Goal: Transaction & Acquisition: Purchase product/service

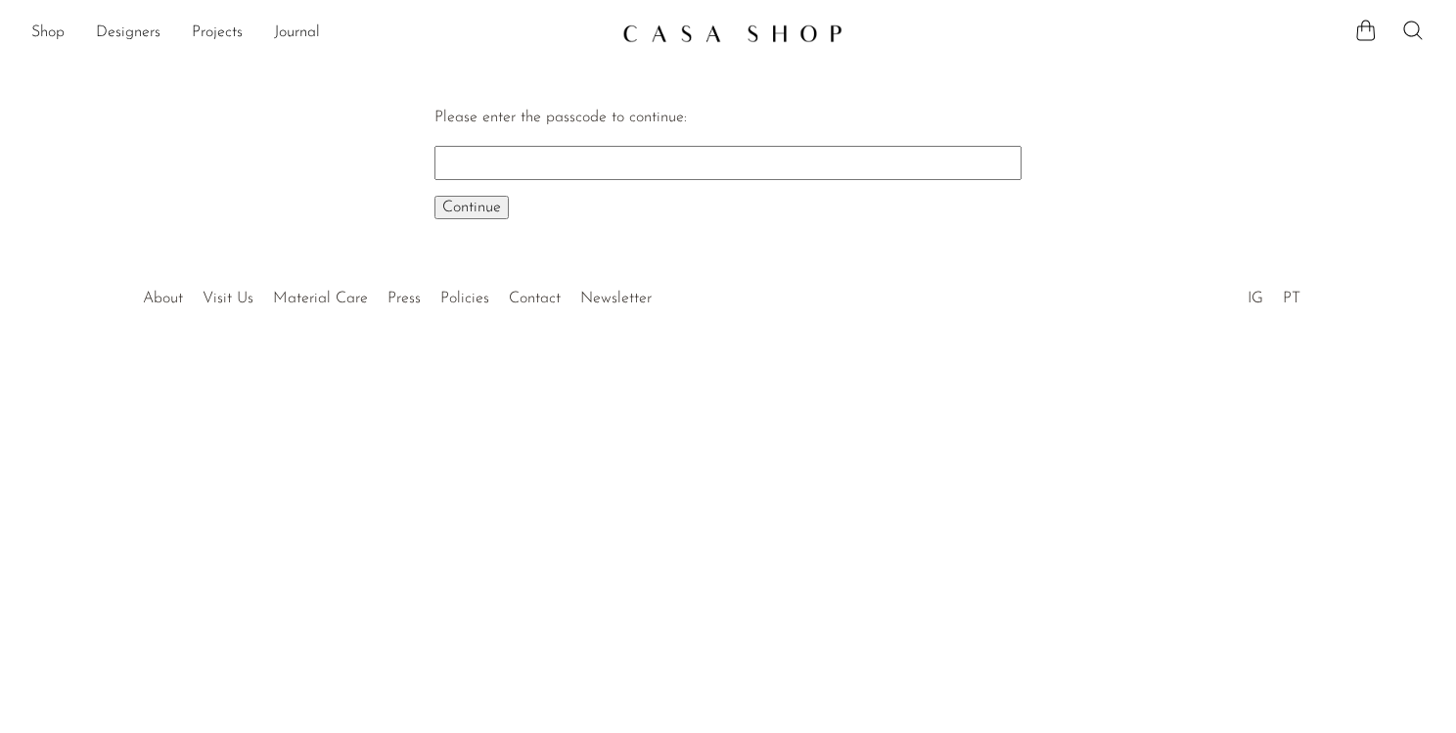
click at [463, 206] on span "Continue" at bounding box center [471, 208] width 59 height 16
click at [63, 31] on link "Shop" at bounding box center [47, 33] width 33 height 25
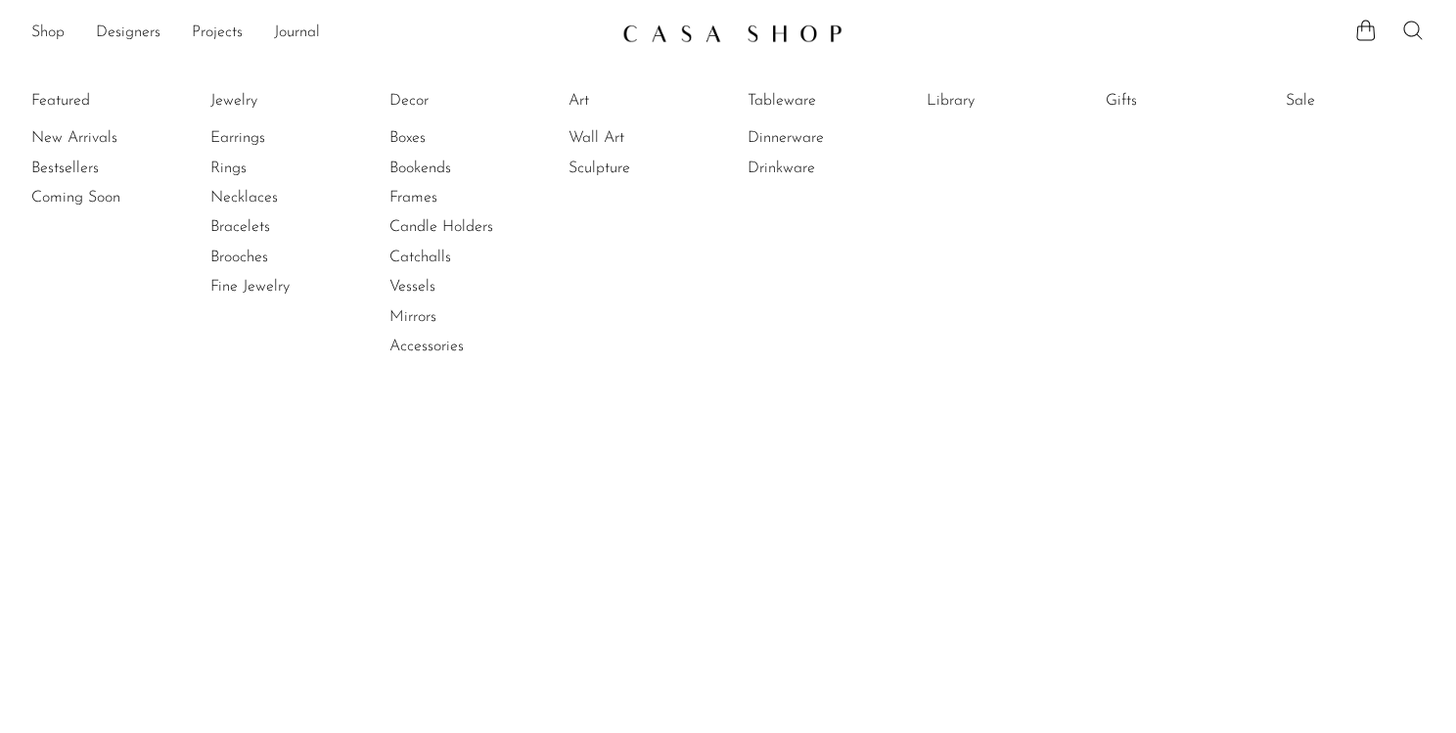
click at [1414, 25] on icon at bounding box center [1413, 30] width 23 height 23
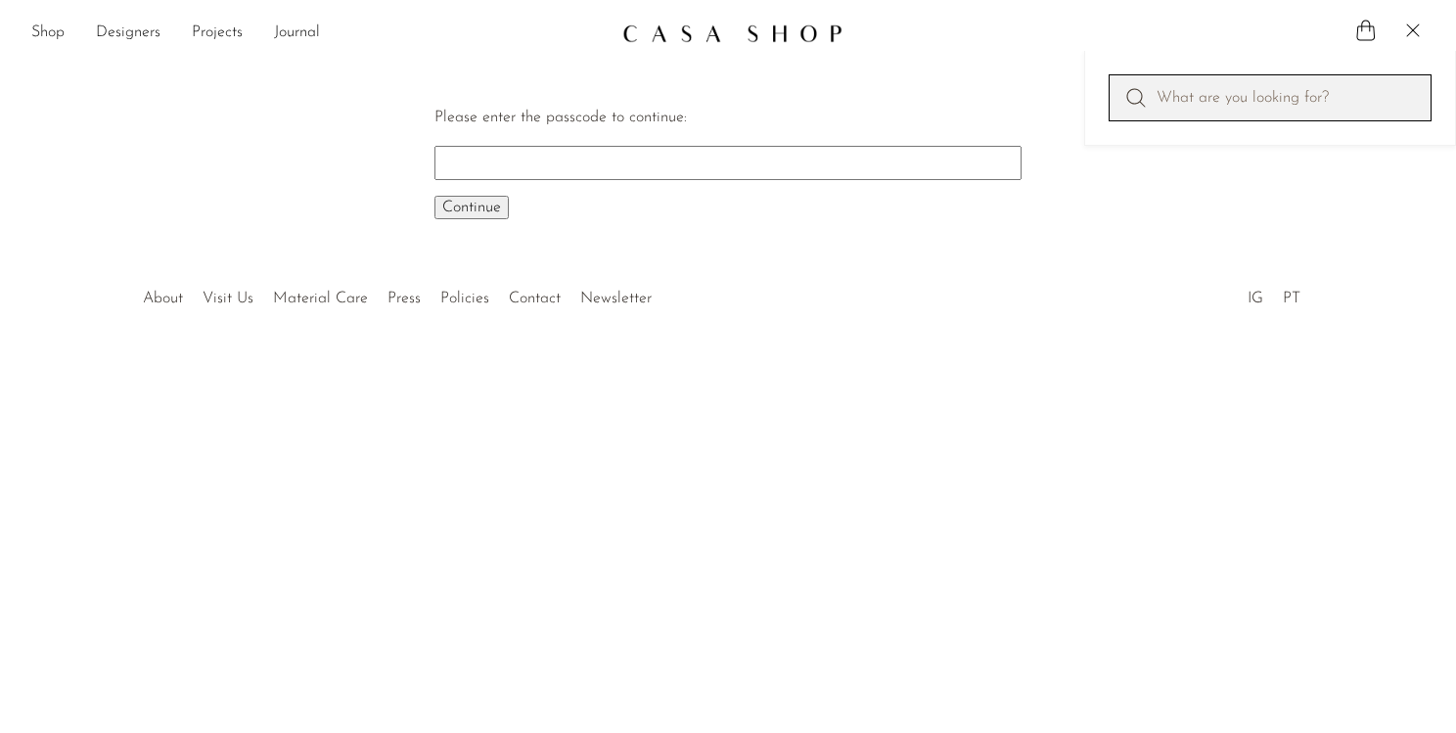
paste input "gold-ribbed-statement-ring"
type input "gold-ribbed-statement-ring"
click at [755, 163] on input "Please enter the passcode to continue:" at bounding box center [728, 162] width 587 height 33
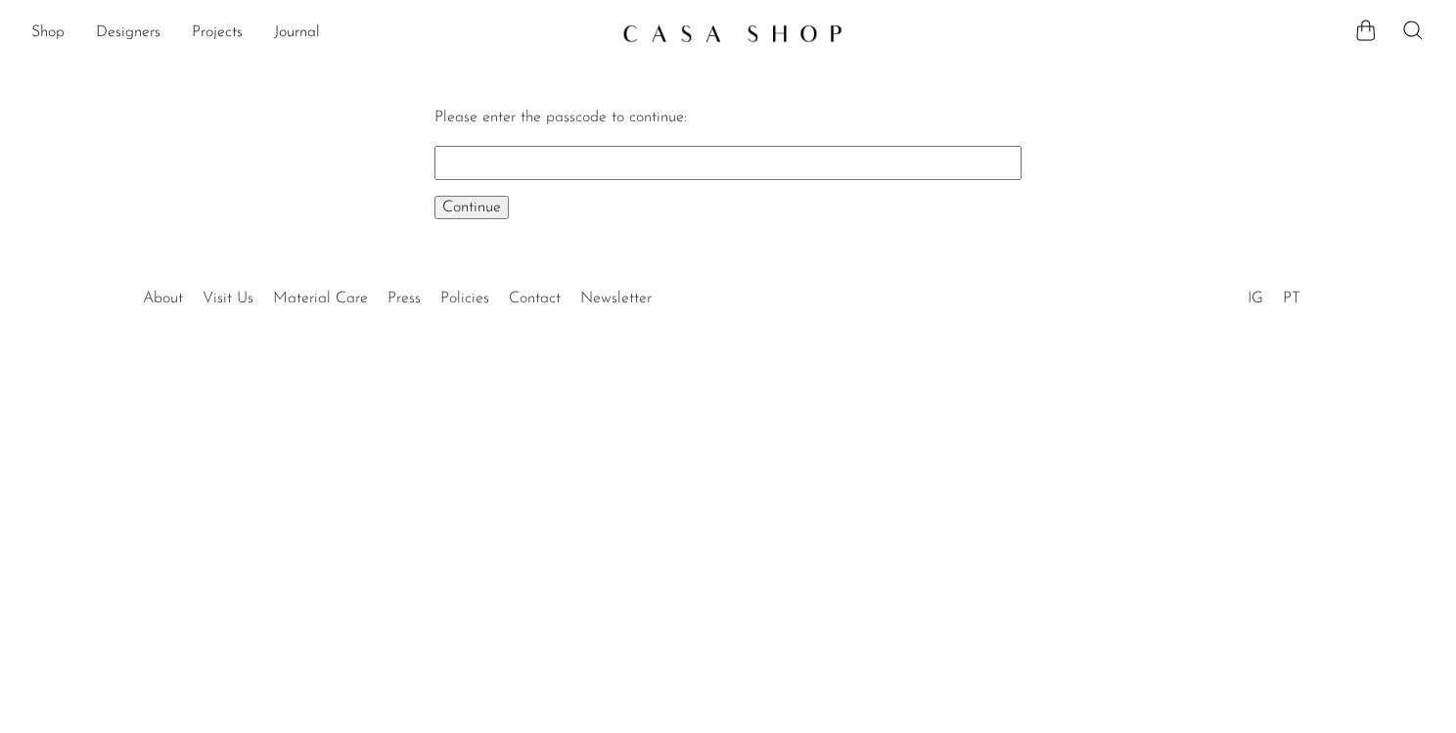
paste input "gold-ribbed-statement-ring"
type input "gold-ribbed-statement-ring"
click at [435, 196] on button "Continue One moment..." at bounding box center [472, 207] width 74 height 23
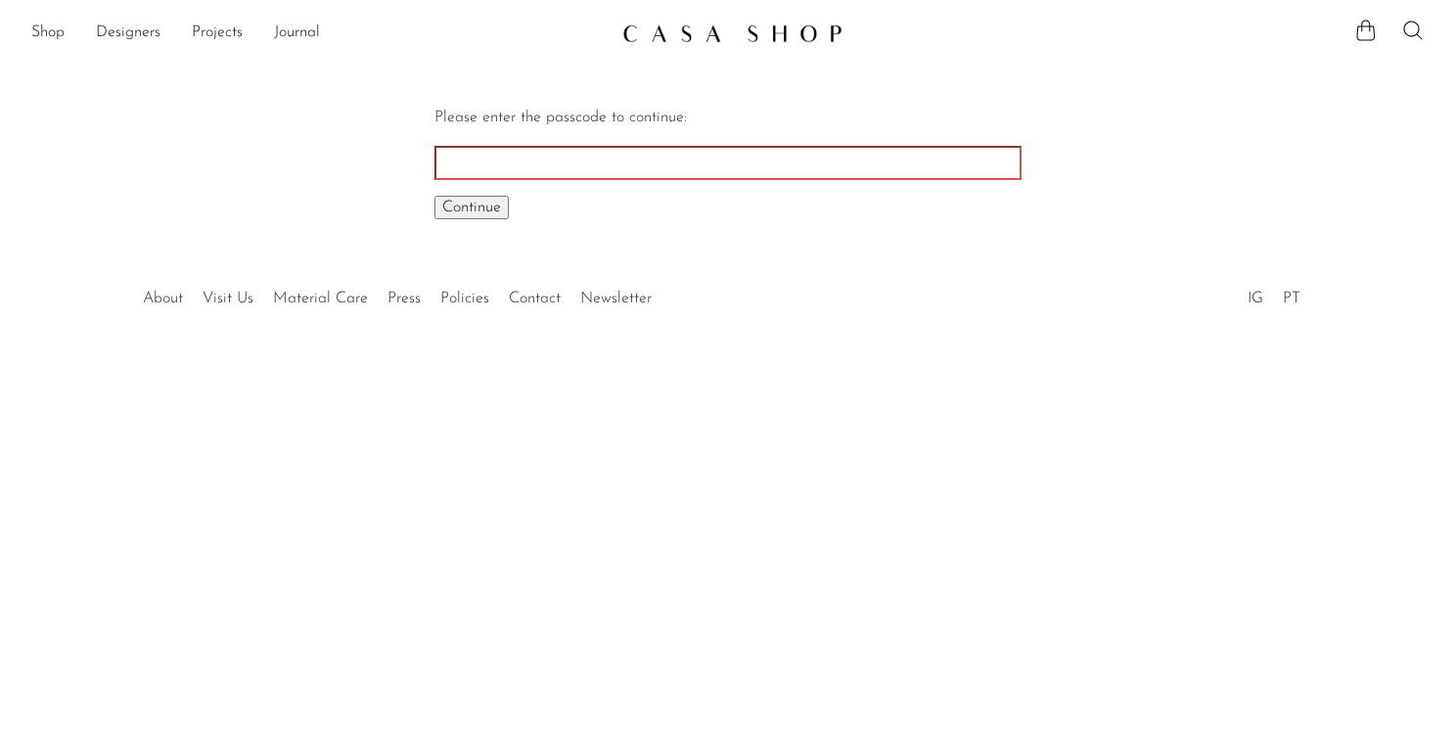
click at [487, 162] on input "Please enter the passcode to continue:" at bounding box center [728, 162] width 587 height 33
paste input "gold-ribbed-statement-ring"
type input "gold-ribbed-statement-ring"
click at [484, 126] on p "Please enter the passcode to continue:" at bounding box center [728, 118] width 587 height 25
click at [748, 31] on img at bounding box center [732, 33] width 220 height 20
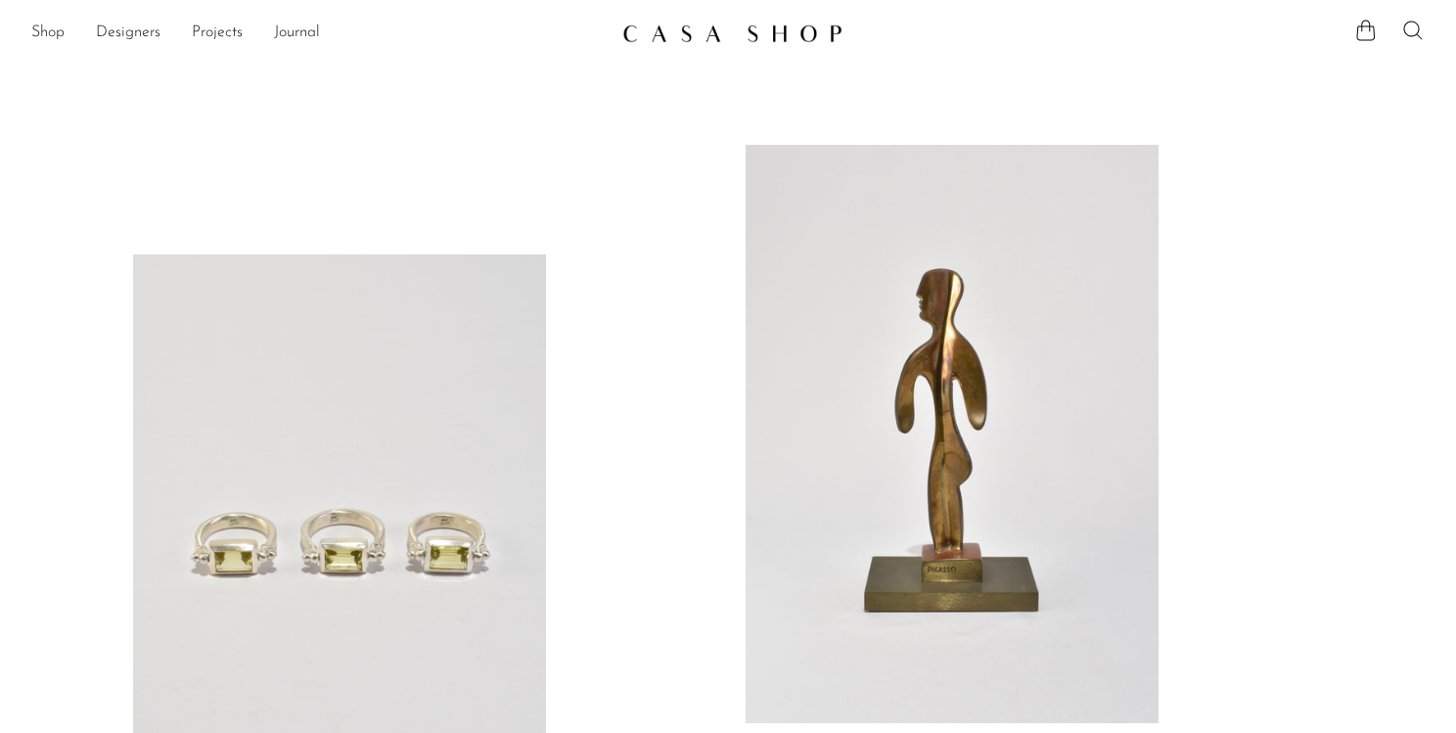
click at [1406, 30] on icon at bounding box center [1413, 30] width 23 height 23
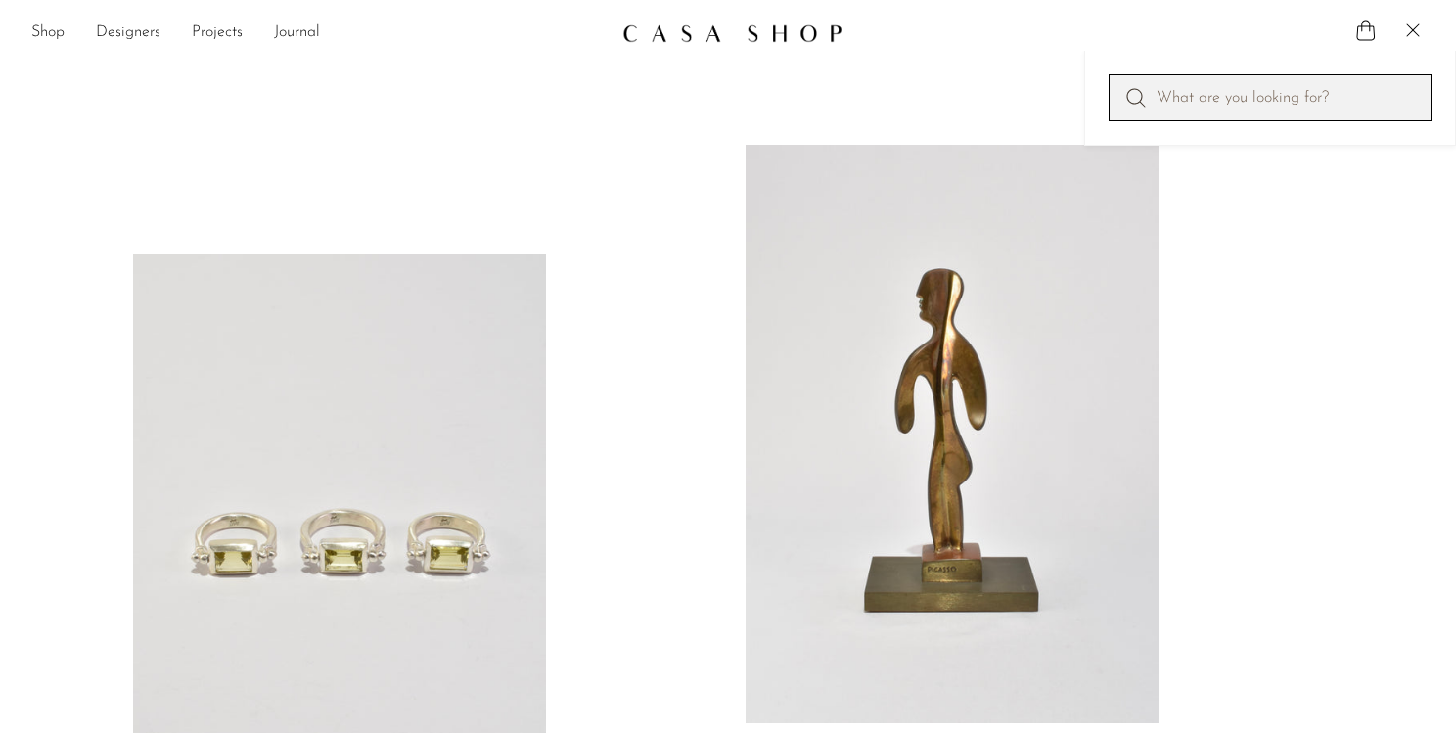
paste input "gold-ribbed-statement-ring"
click at [1265, 94] on input "gold-ribbed-statement-ring" at bounding box center [1270, 97] width 323 height 47
type input "gold-ribbed-statement-ring"
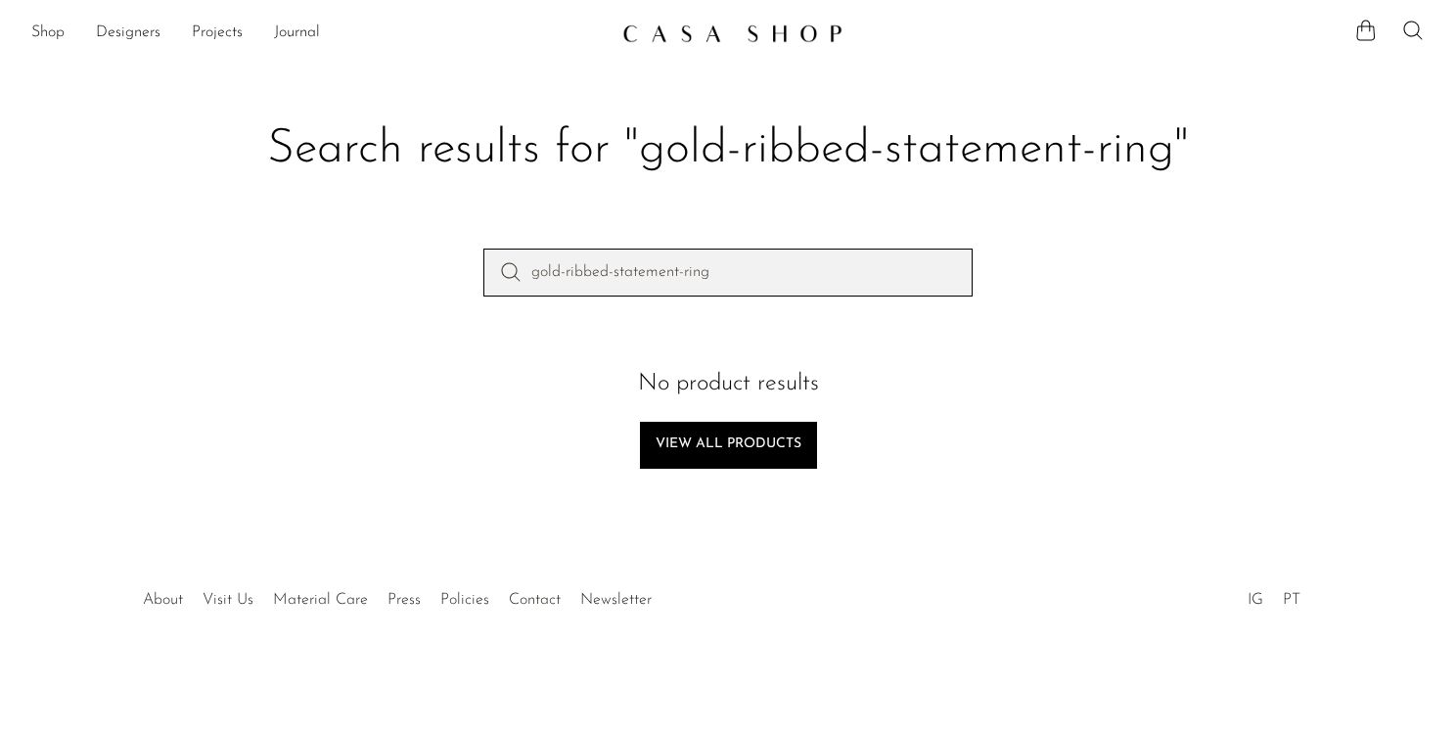
click at [760, 258] on input "gold-ribbed-statement-ring" at bounding box center [728, 272] width 489 height 47
click at [569, 275] on input "gold-ribbed-statement-ring" at bounding box center [728, 272] width 489 height 47
click at [615, 269] on input "gold ribbed-statement-ring" at bounding box center [728, 272] width 489 height 47
click at [681, 268] on input "gold ribbed statement-ring" at bounding box center [728, 272] width 489 height 47
type input "gold ribbed statement ring"
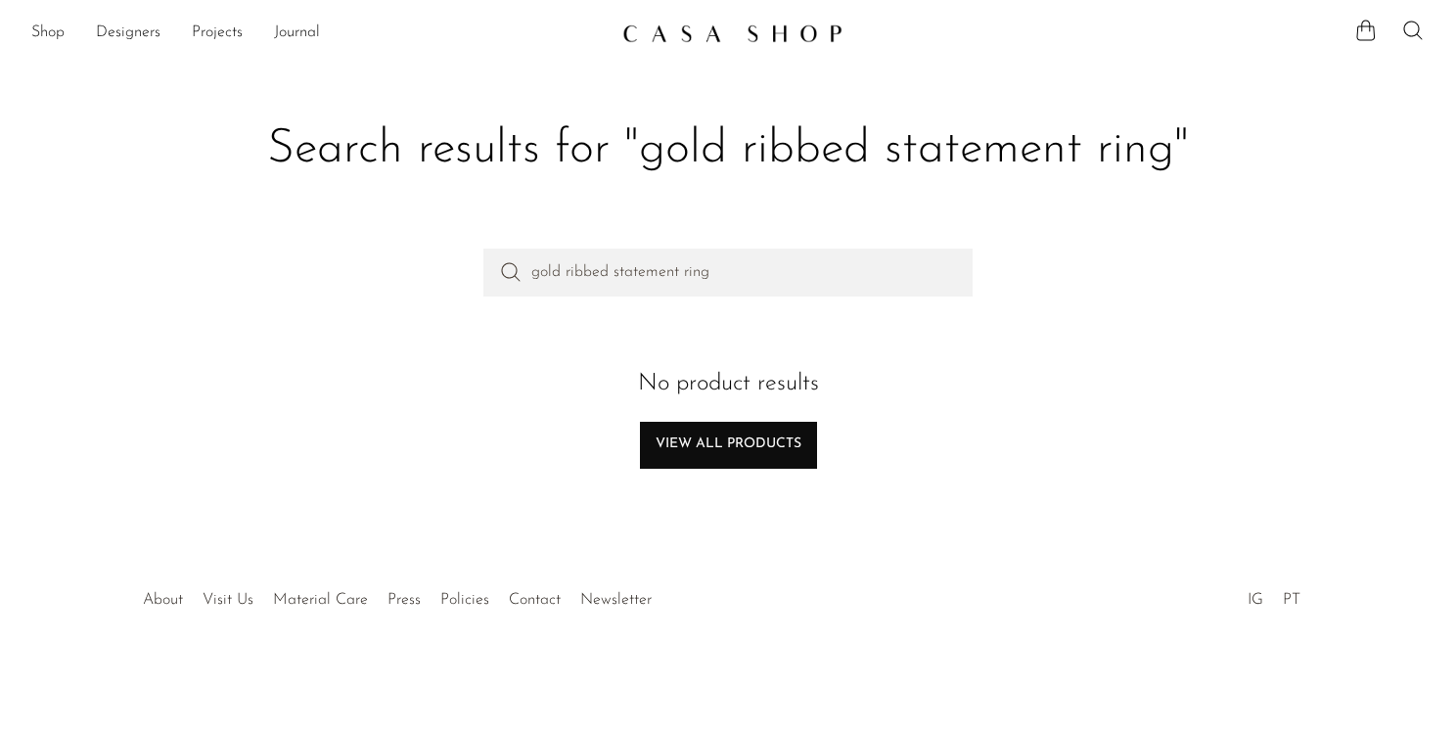
click at [709, 443] on link "View all products" at bounding box center [728, 445] width 177 height 47
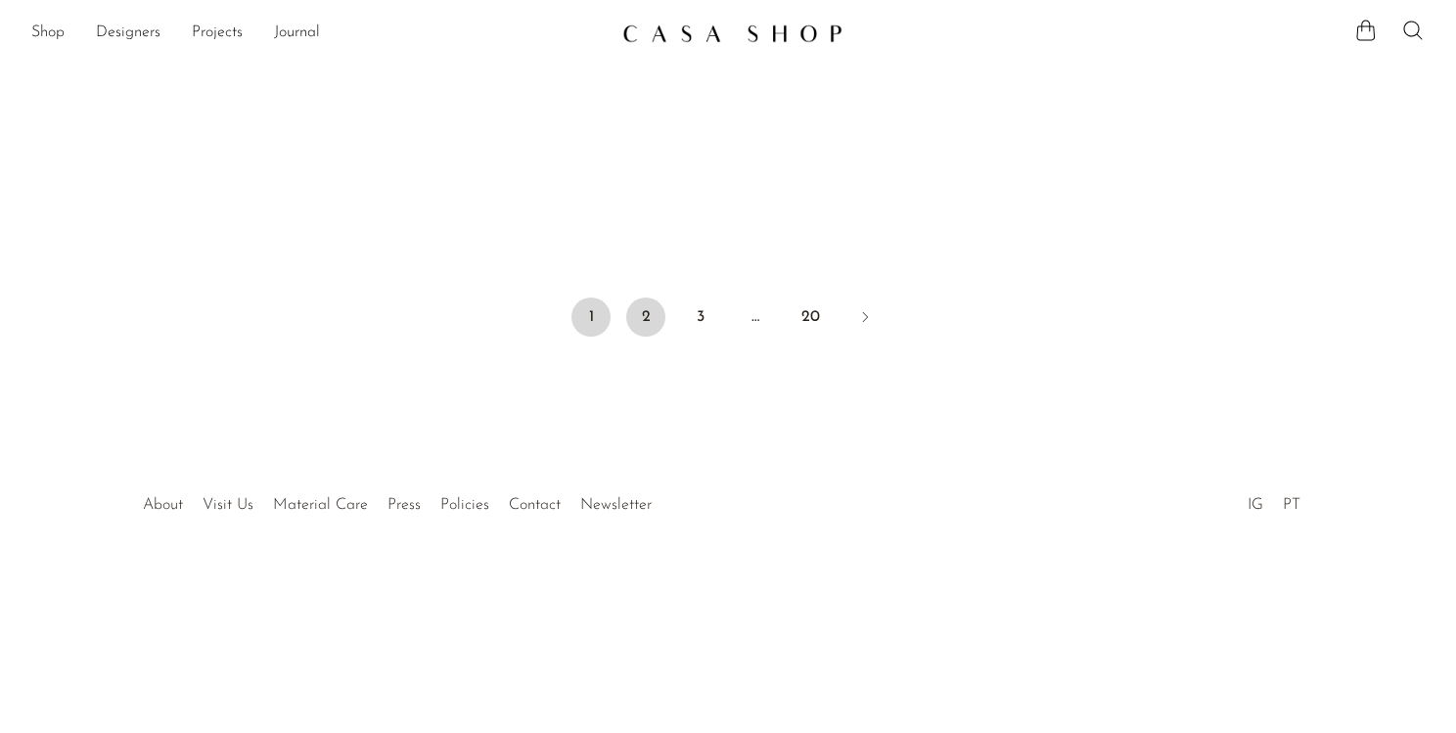
click at [654, 315] on link "2" at bounding box center [645, 317] width 39 height 39
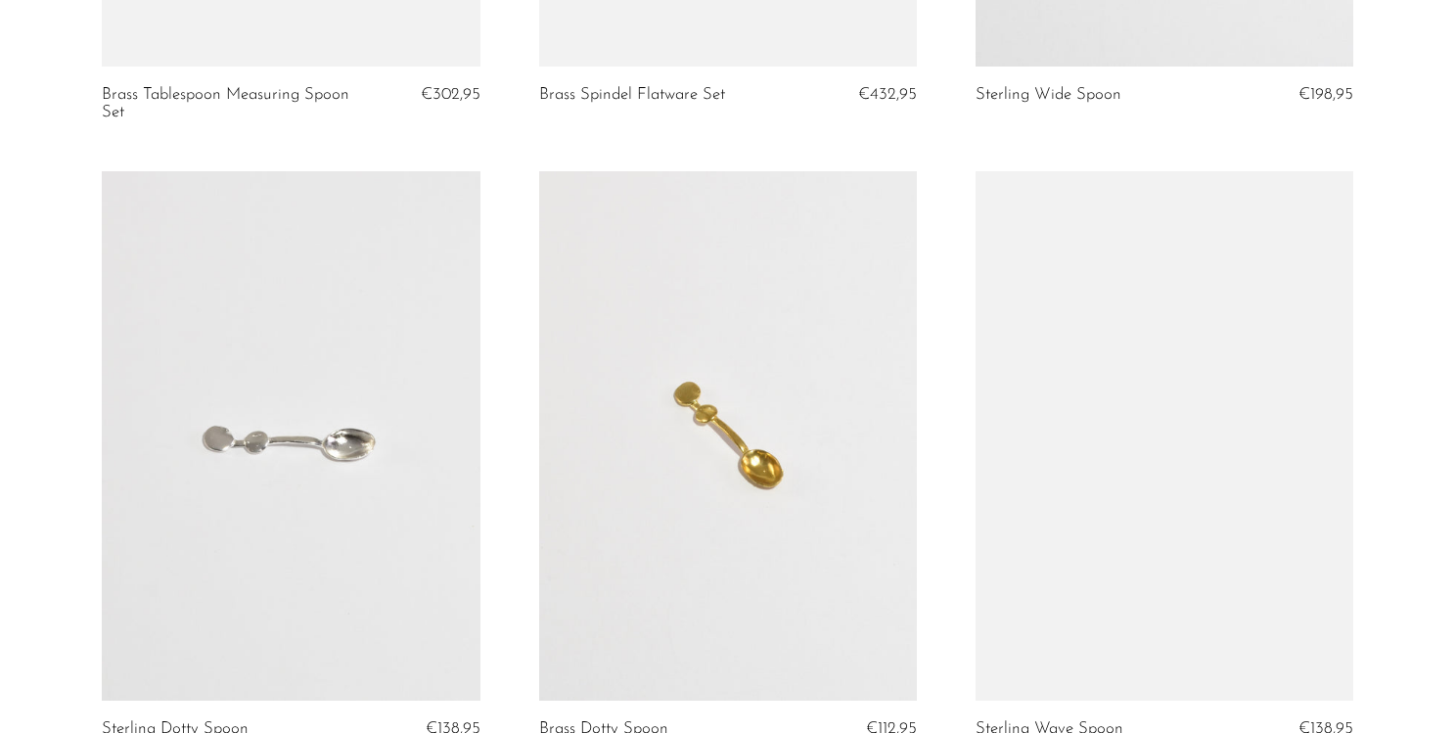
scroll to position [6697, 0]
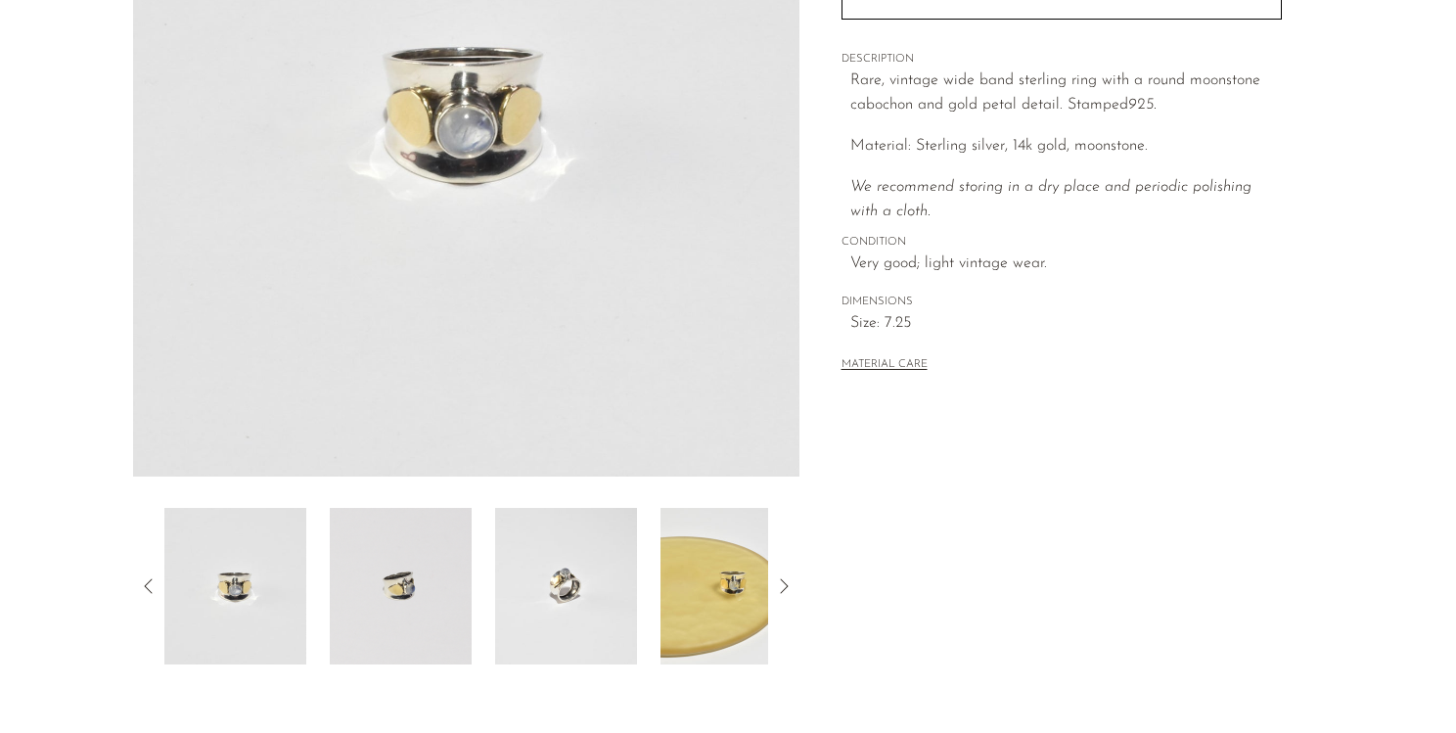
scroll to position [343, 0]
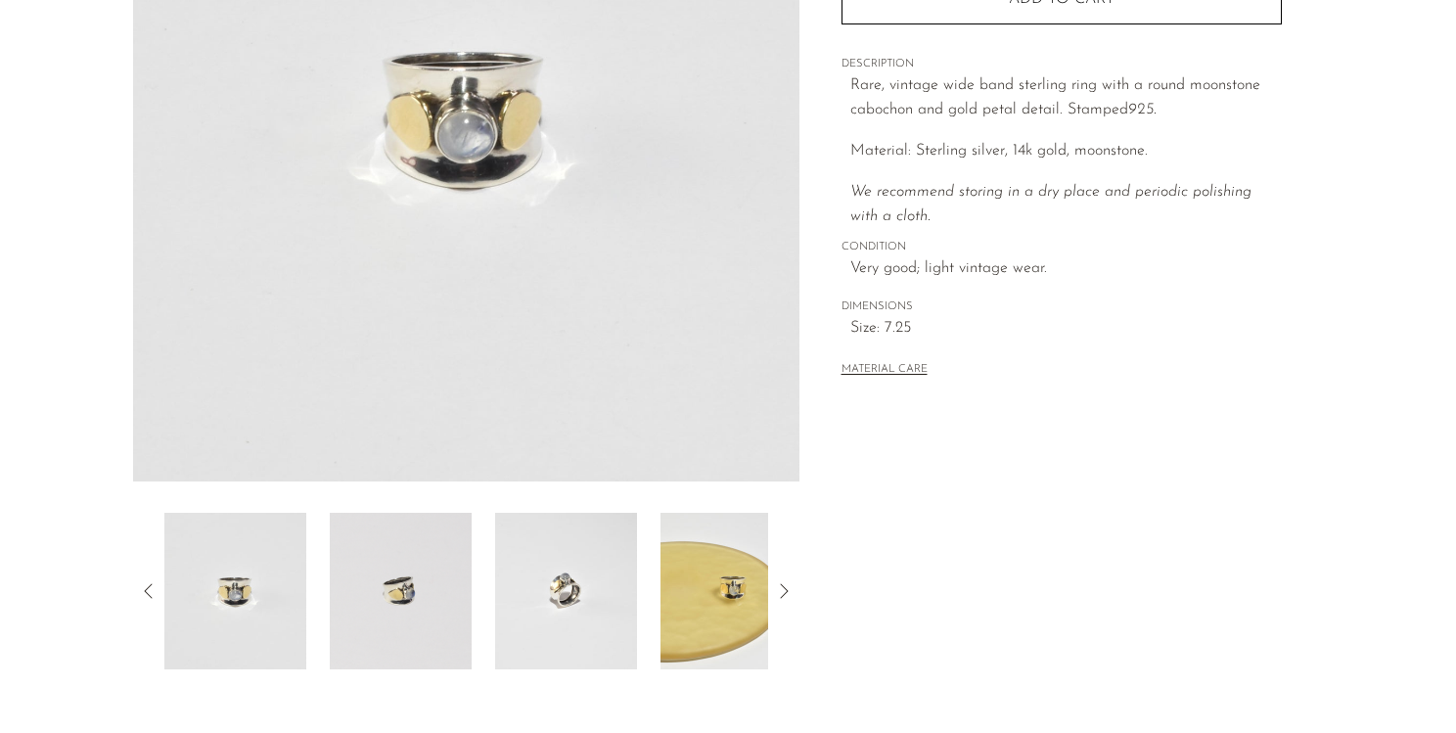
click at [717, 569] on img at bounding box center [732, 591] width 142 height 157
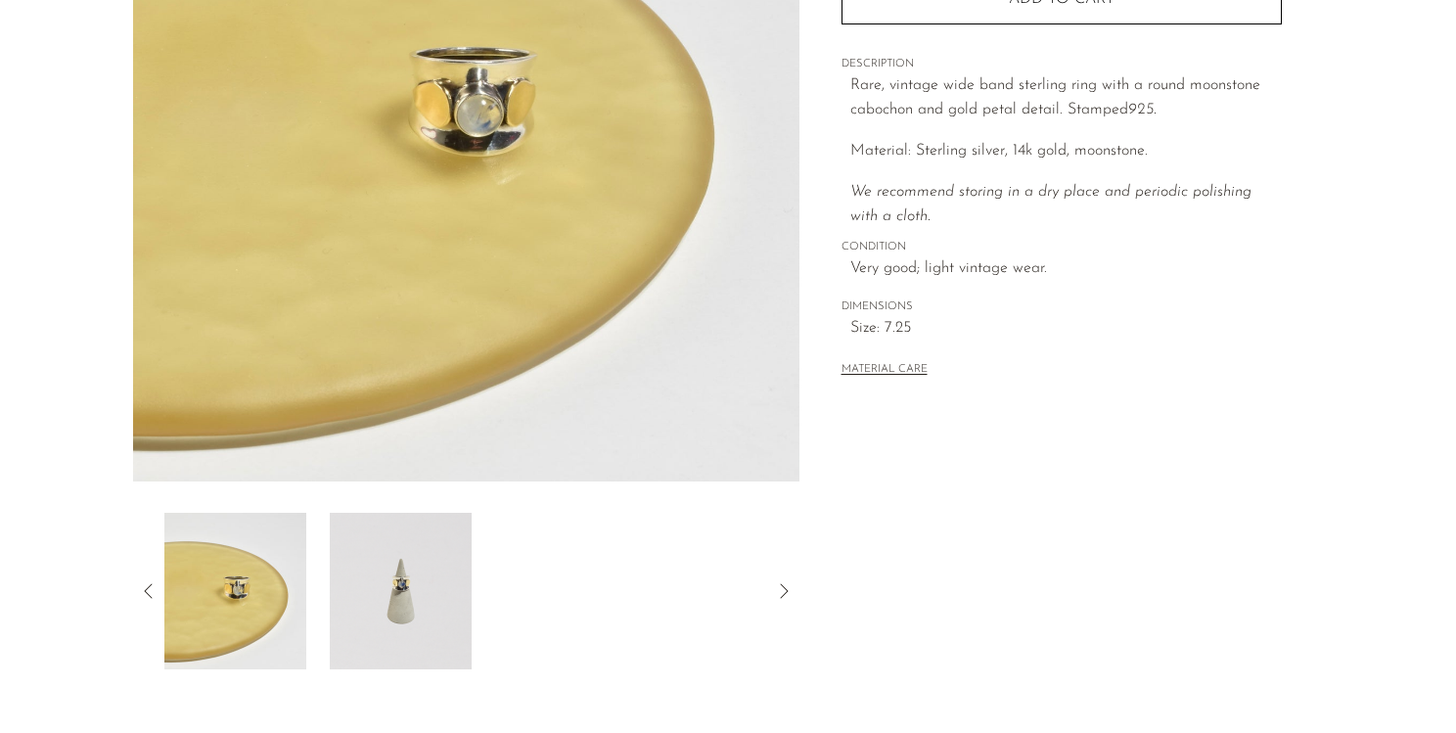
click at [425, 599] on img at bounding box center [401, 591] width 142 height 157
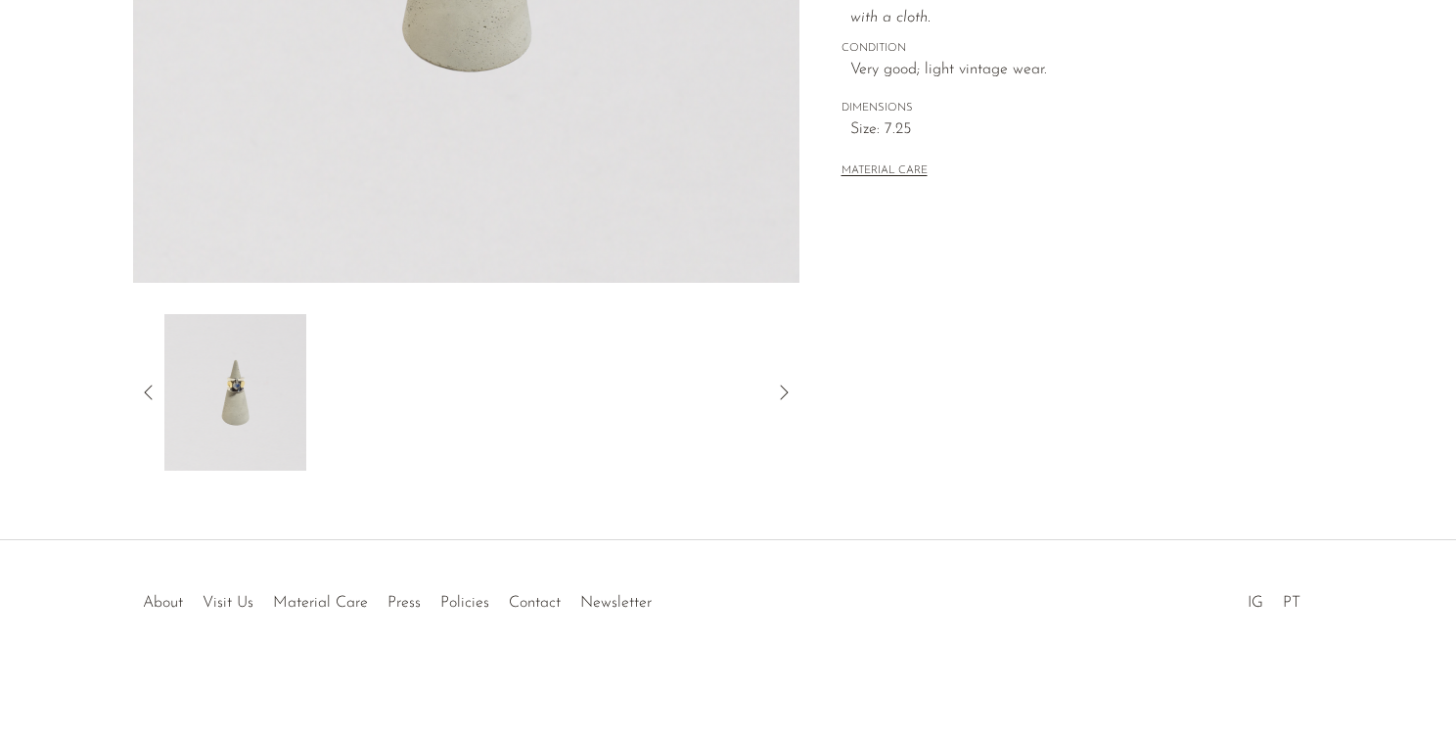
scroll to position [540, 0]
click at [144, 384] on icon at bounding box center [148, 393] width 23 height 23
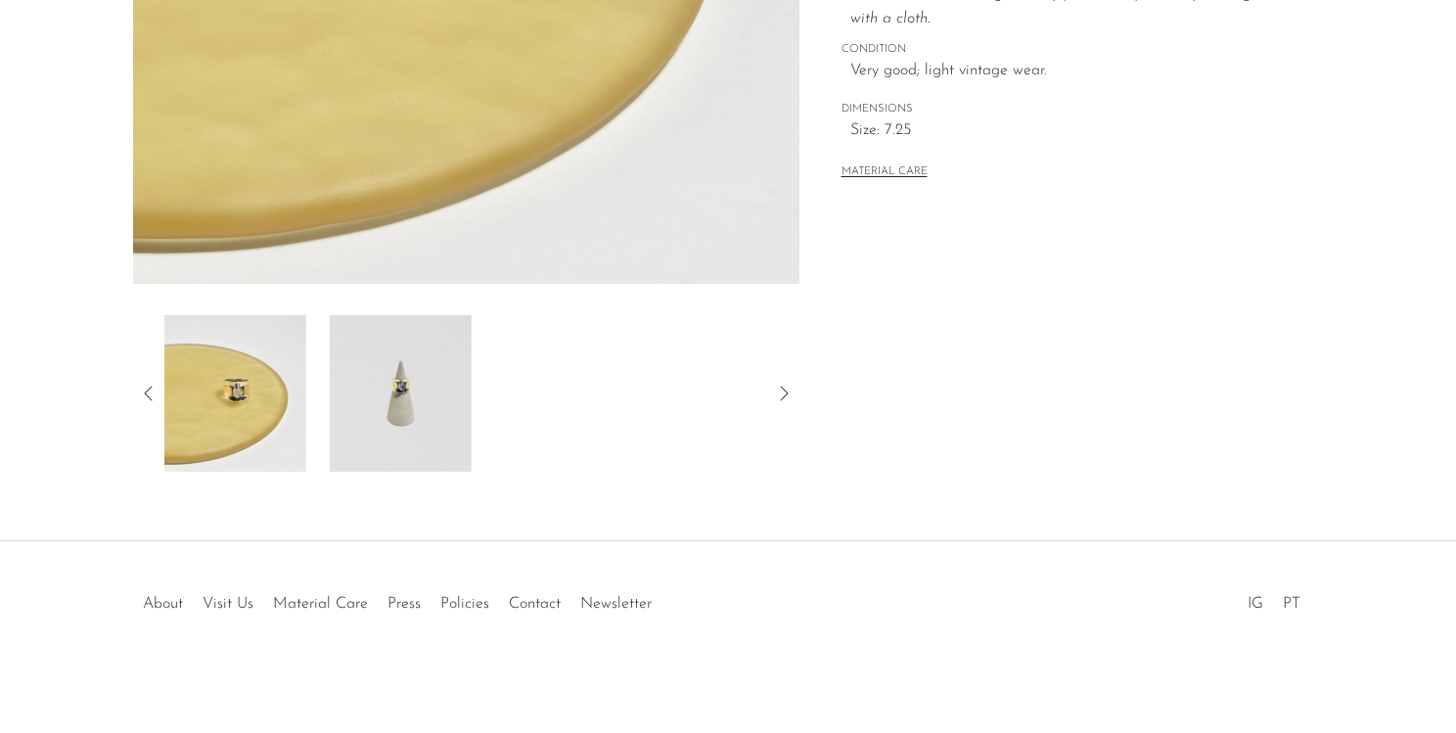
click at [144, 384] on icon at bounding box center [148, 393] width 23 height 23
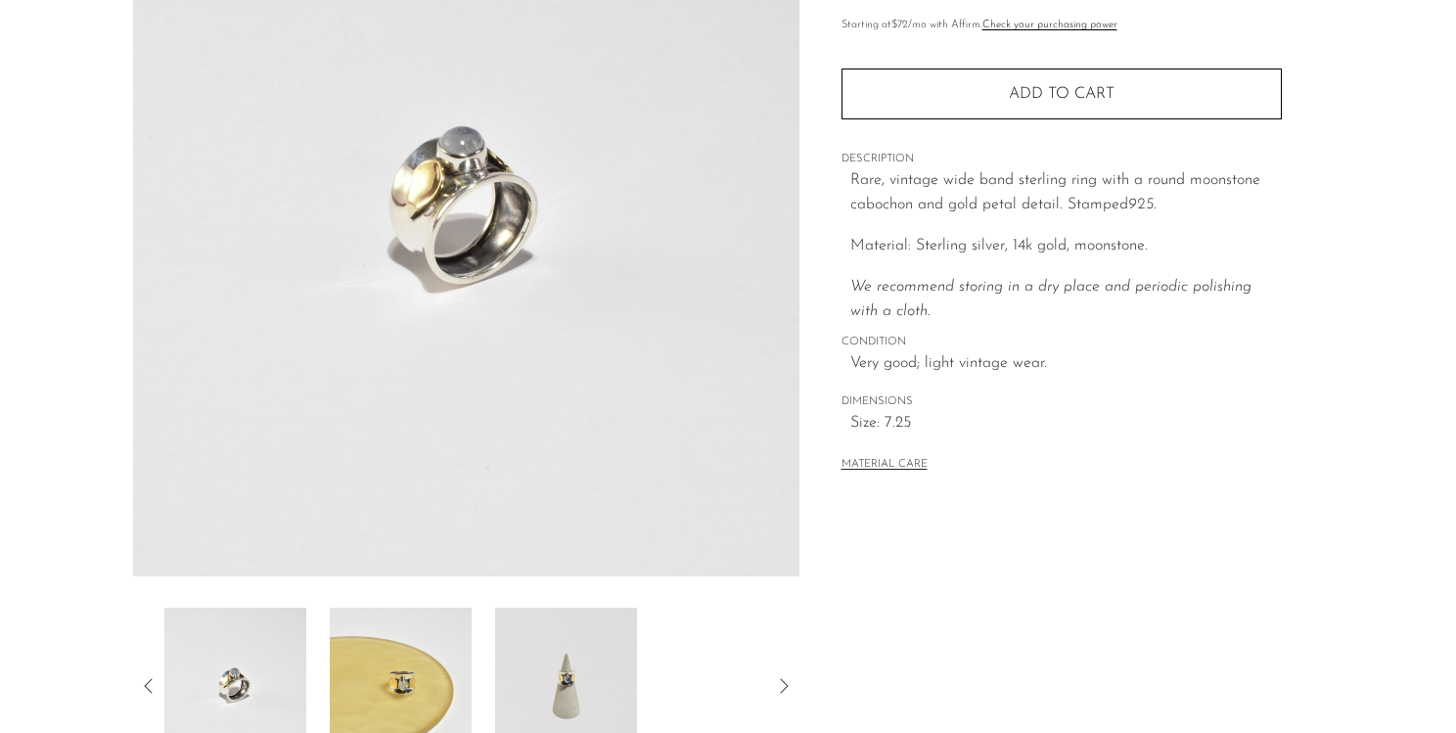
scroll to position [259, 0]
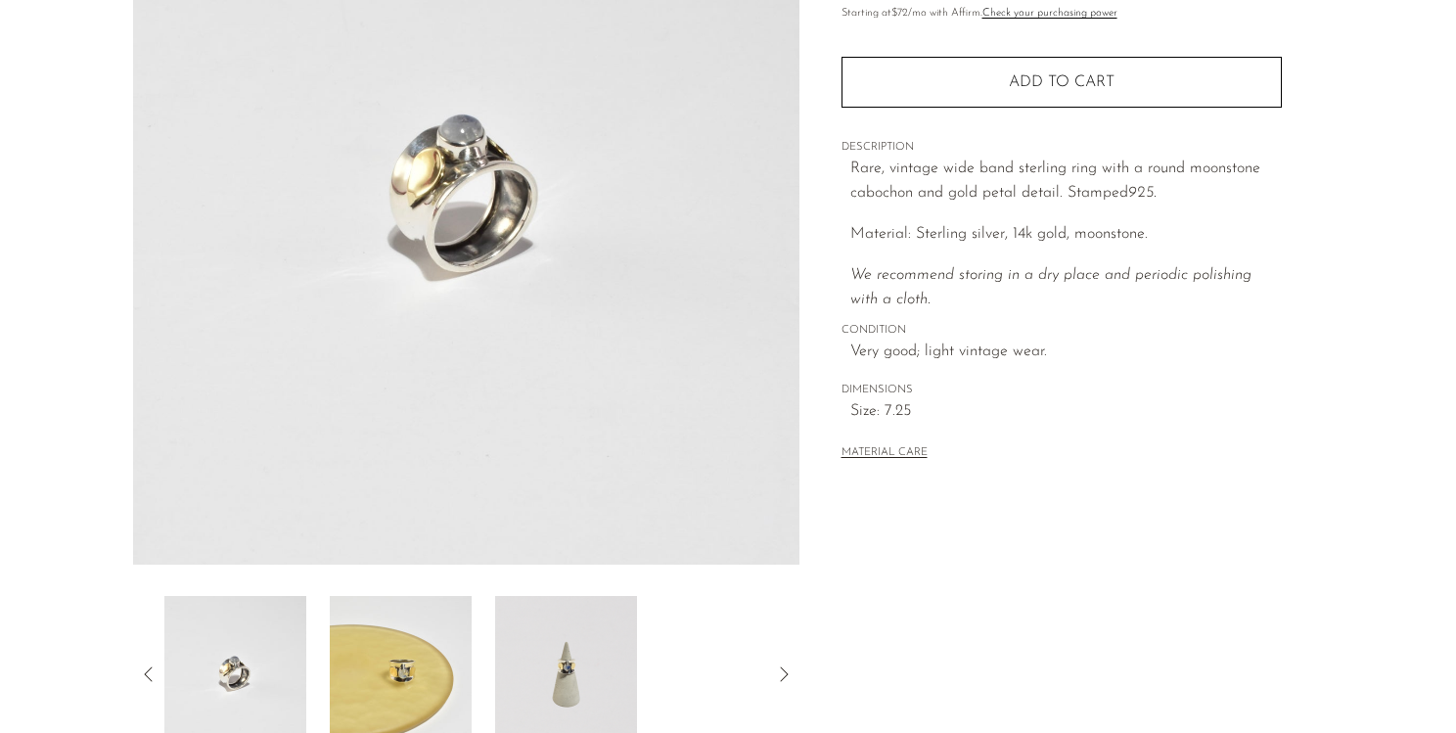
click at [260, 683] on img at bounding box center [235, 674] width 142 height 157
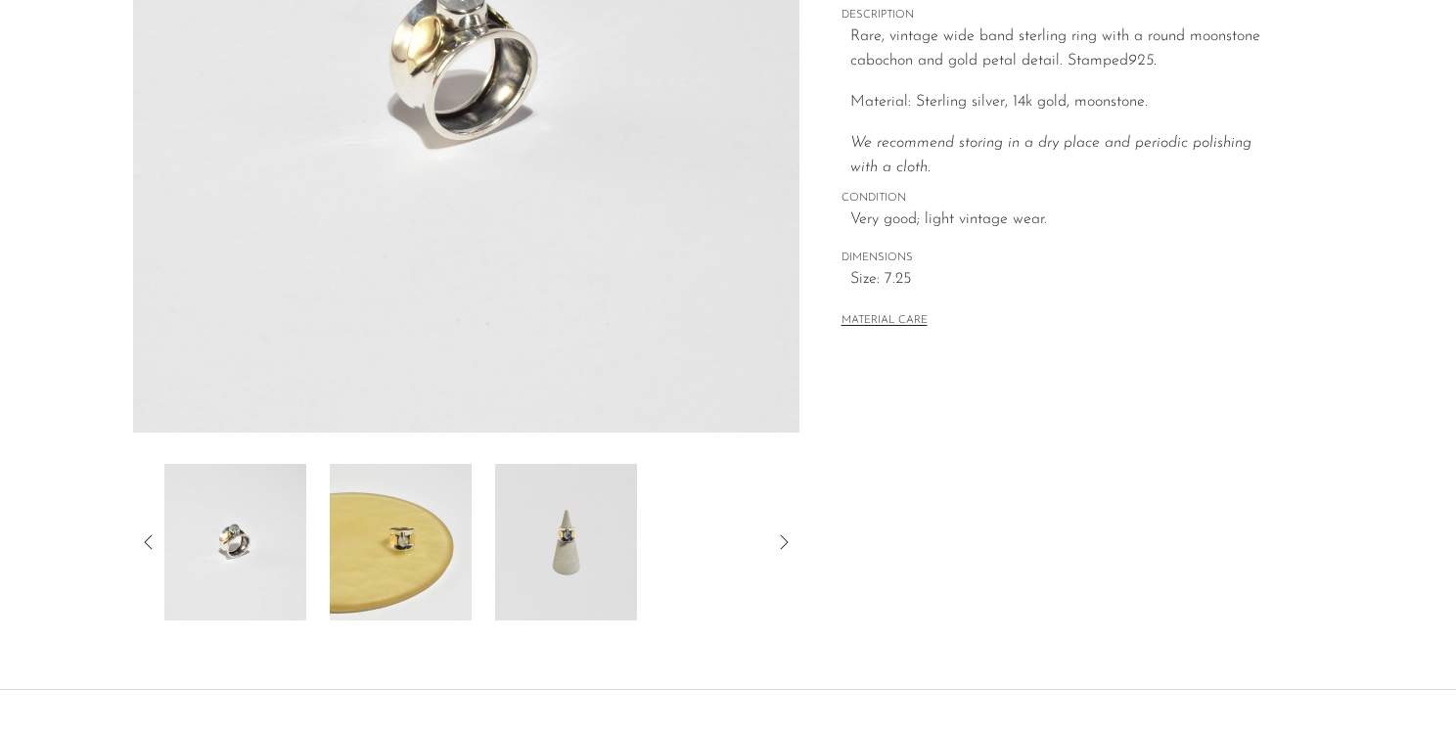
scroll to position [392, 0]
click at [555, 536] on img at bounding box center [566, 541] width 142 height 157
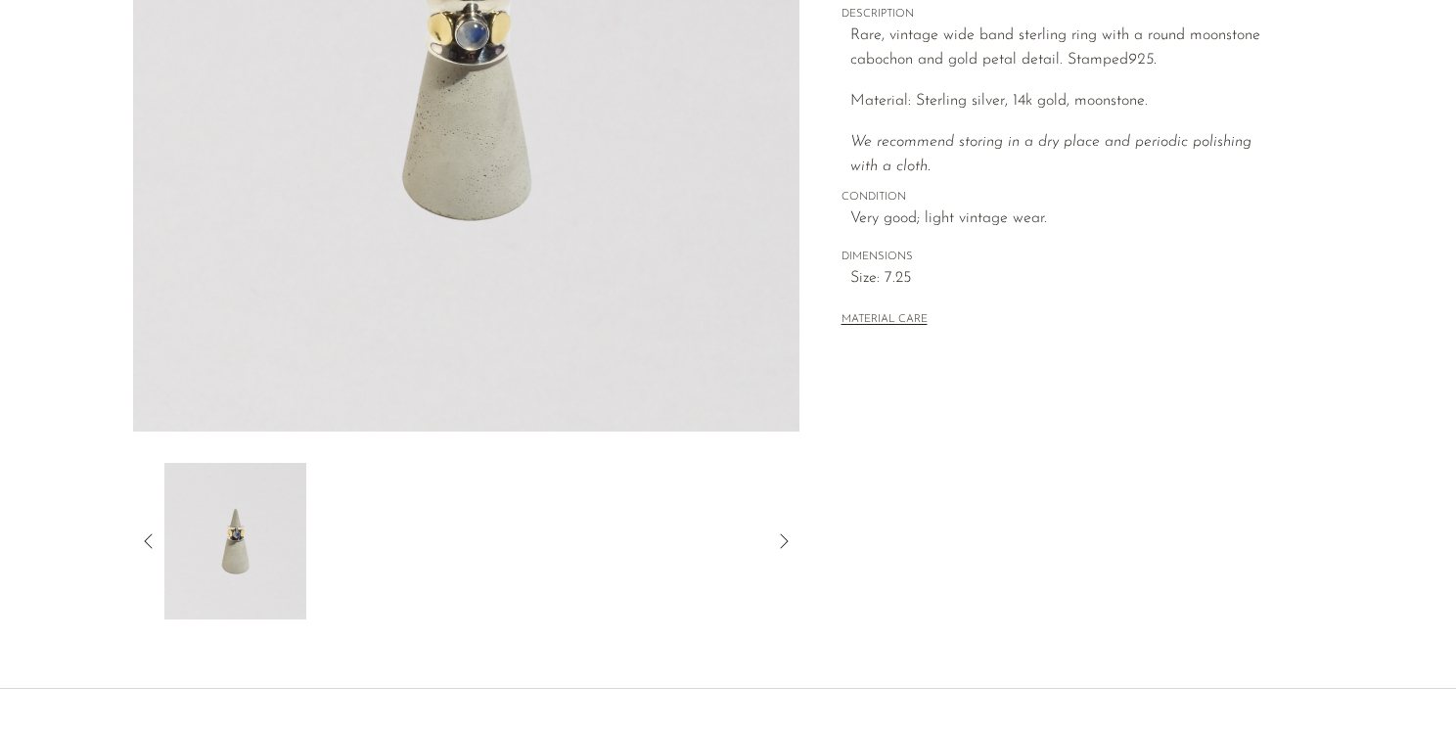
scroll to position [298, 0]
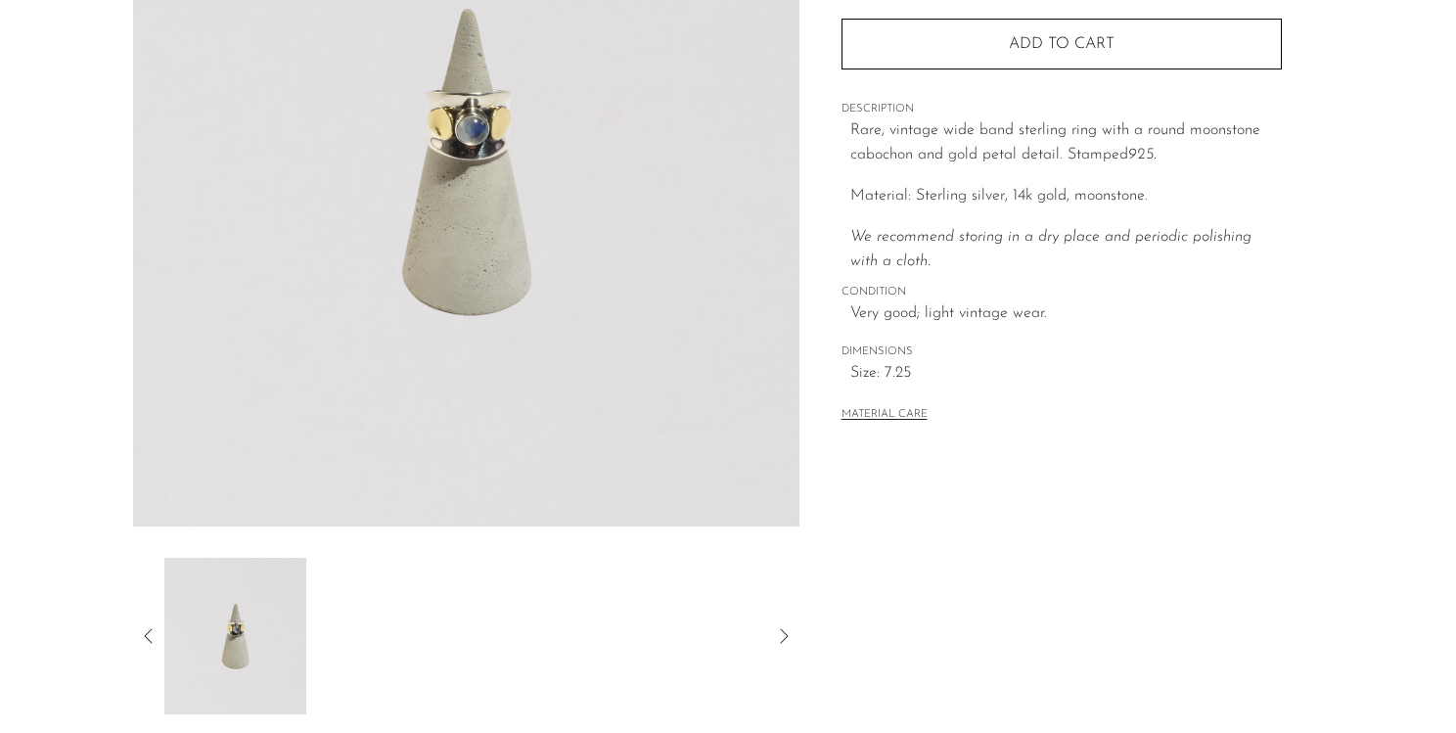
click at [259, 653] on img at bounding box center [235, 636] width 142 height 157
click at [147, 635] on icon at bounding box center [148, 635] width 23 height 23
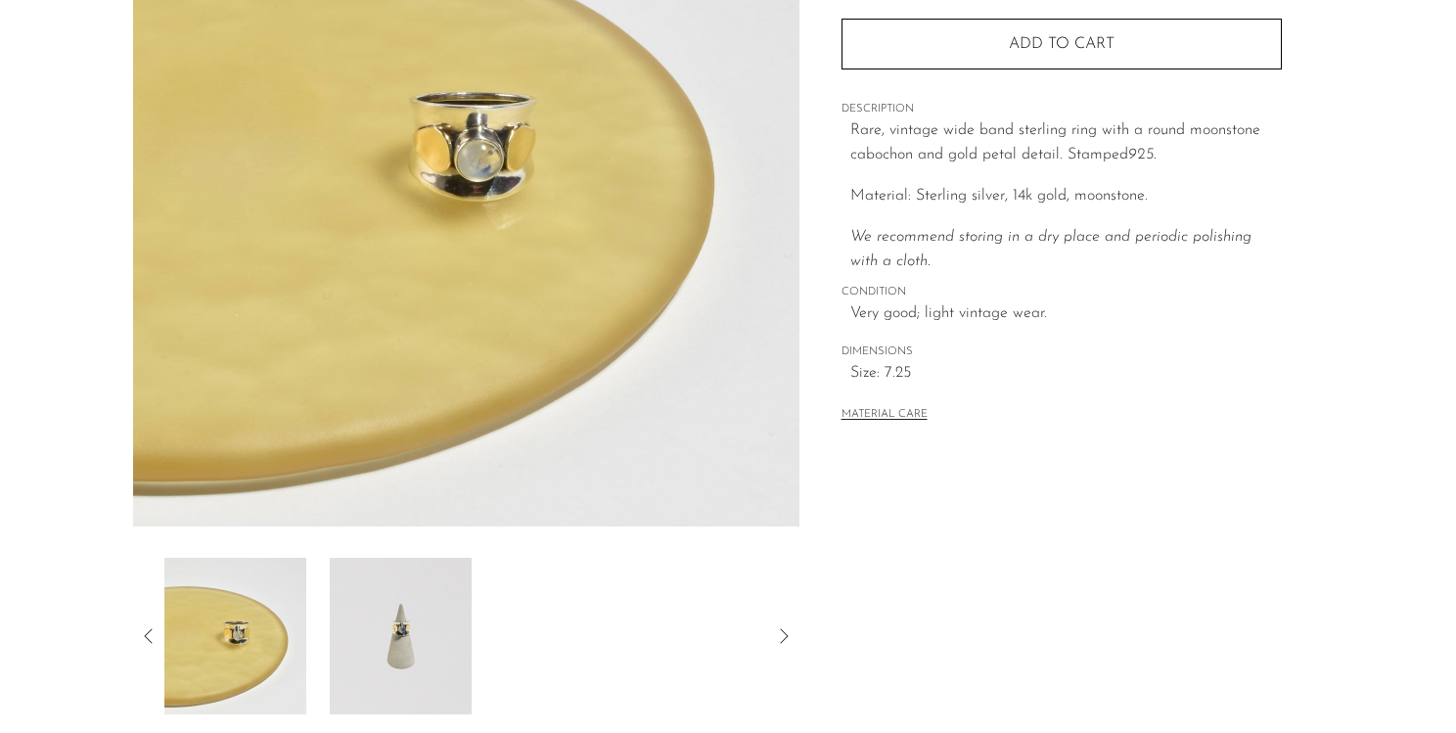
click at [147, 635] on icon at bounding box center [148, 635] width 23 height 23
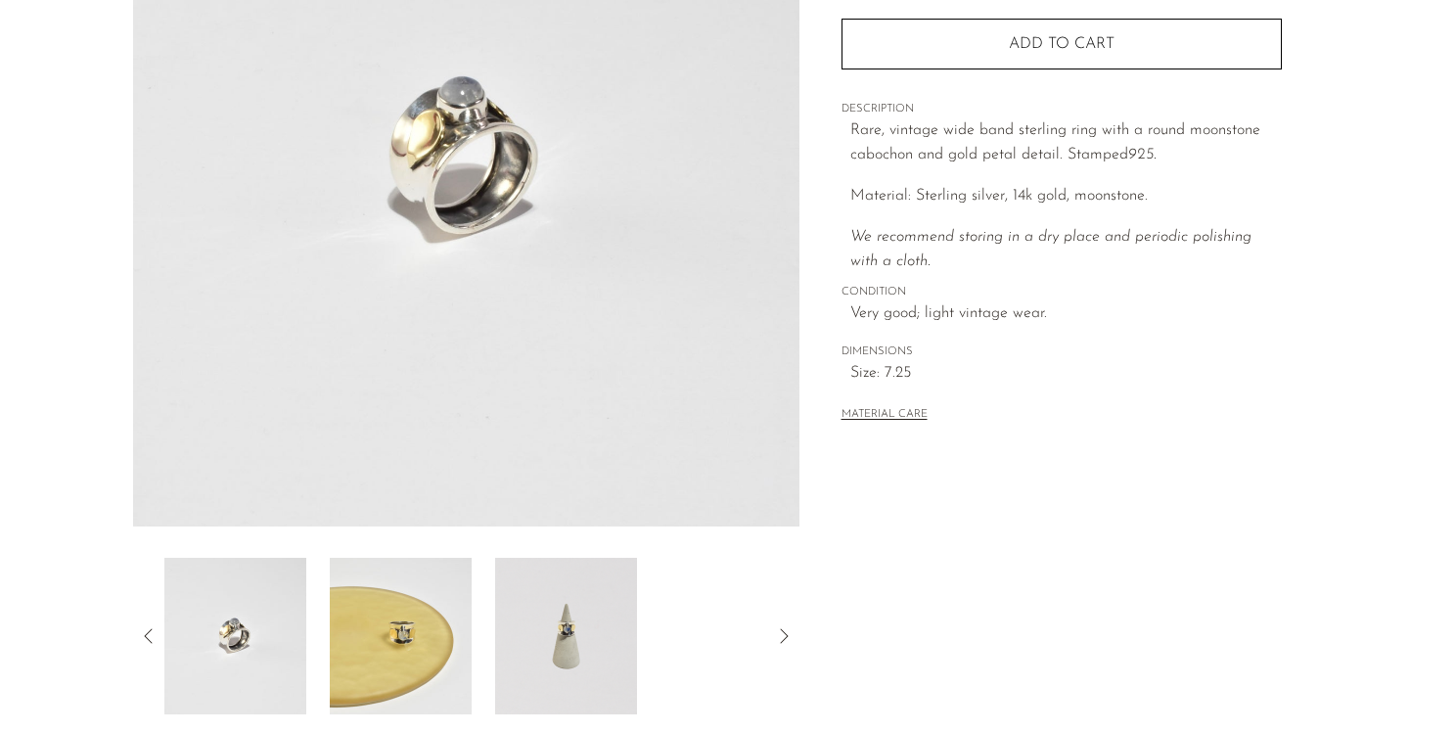
click at [148, 635] on icon at bounding box center [148, 635] width 23 height 23
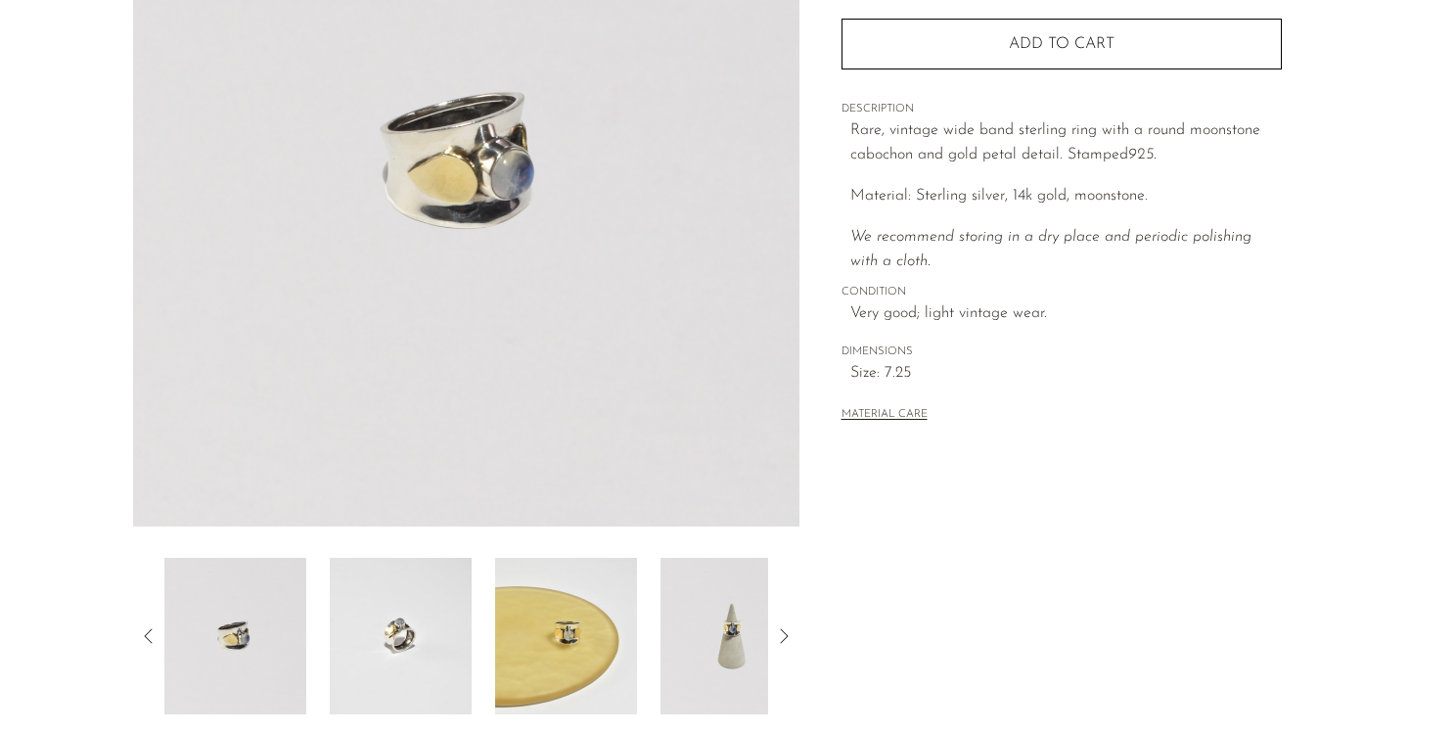
click at [270, 622] on img at bounding box center [235, 636] width 142 height 157
click at [404, 614] on img at bounding box center [401, 636] width 142 height 157
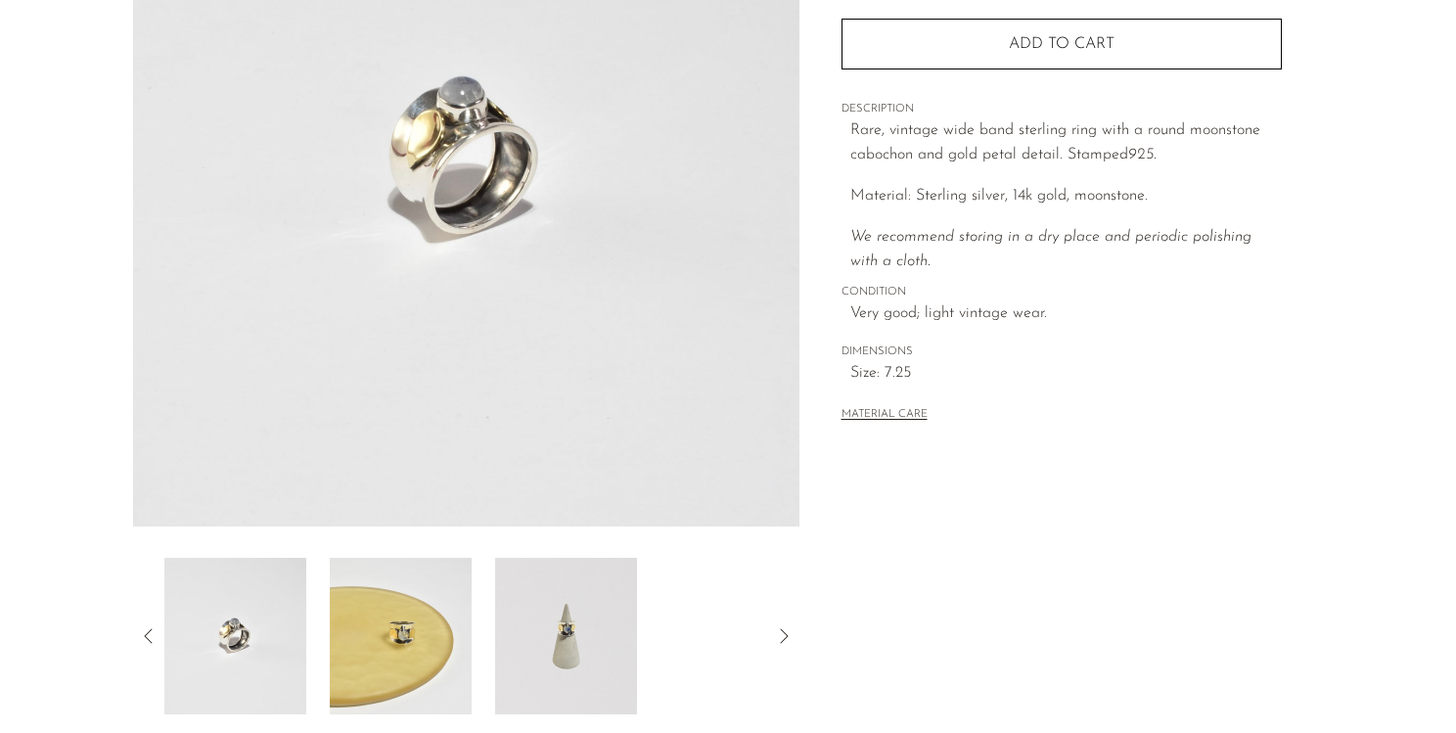
click at [431, 617] on img at bounding box center [401, 636] width 142 height 157
